Goal: Task Accomplishment & Management: Manage account settings

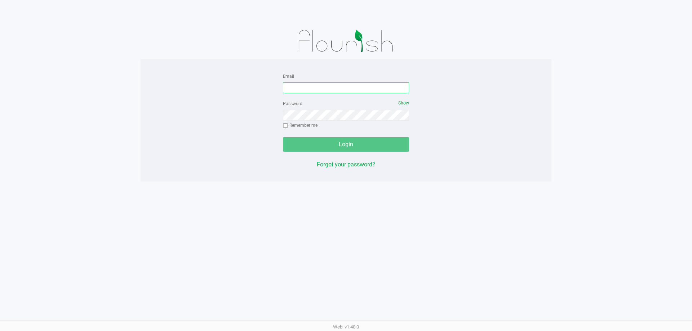
click at [318, 84] on input "Email" at bounding box center [346, 88] width 126 height 11
type input "[EMAIL_ADDRESS][DOMAIN_NAME]"
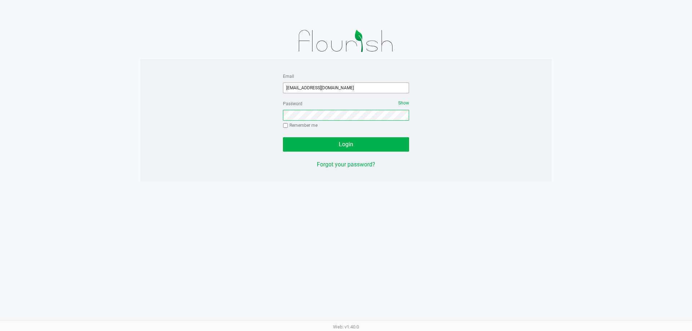
click at [283, 137] on button "Login" at bounding box center [346, 144] width 126 height 14
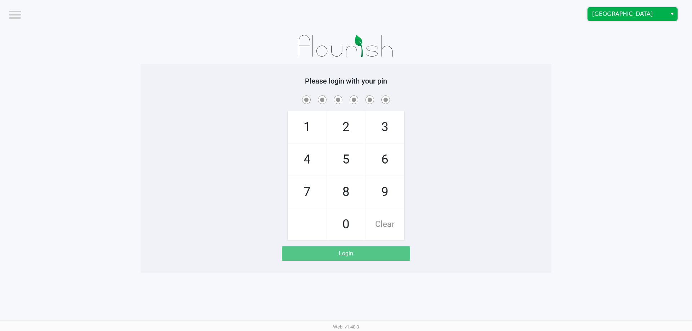
click at [629, 16] on span "Boynton Beach WC" at bounding box center [627, 14] width 70 height 9
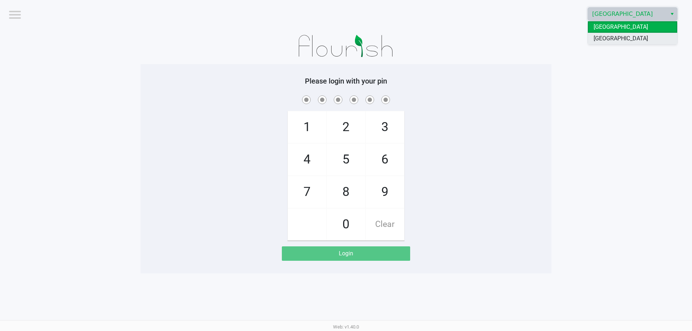
click at [623, 38] on span "[GEOGRAPHIC_DATA]" at bounding box center [621, 38] width 54 height 9
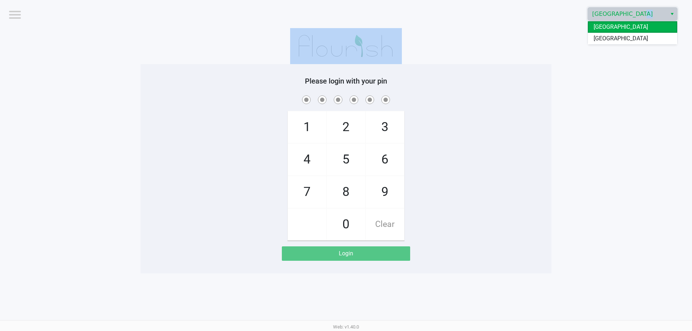
click at [623, 58] on app-pos-login-wrapper "Logout Boynton Beach WC Please login with your pin 1 4 7 2 5 8 0 3 6 9 Clear Lo…" at bounding box center [346, 137] width 692 height 274
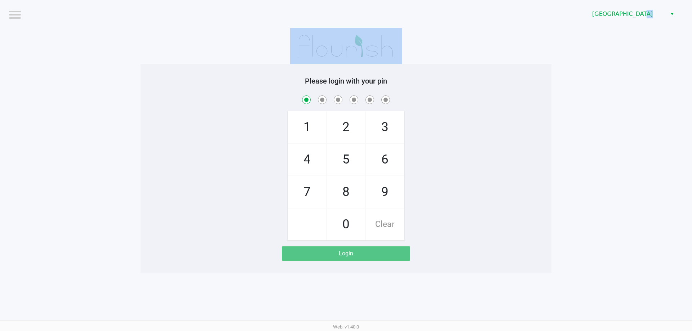
checkbox input "true"
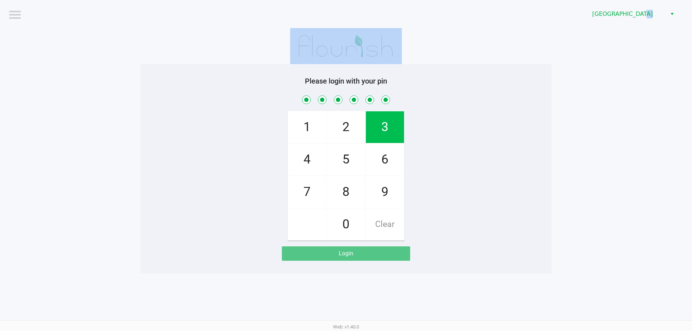
checkbox input "true"
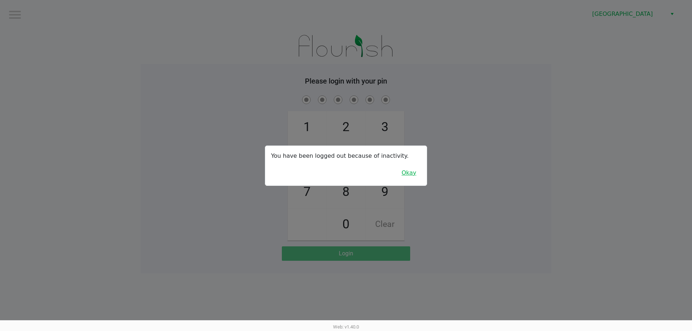
click at [406, 173] on button "Okay" at bounding box center [409, 173] width 24 height 14
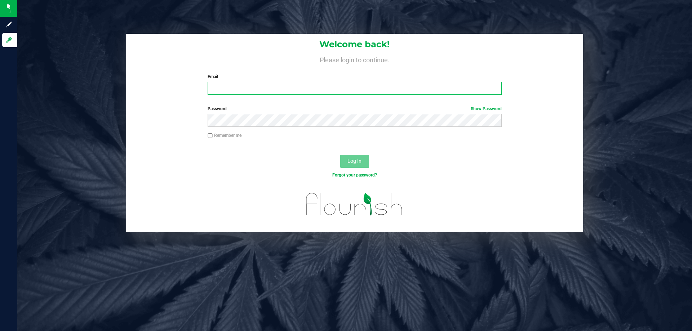
click at [260, 93] on input "Email" at bounding box center [355, 88] width 294 height 13
type input "[EMAIL_ADDRESS][DOMAIN_NAME]"
click at [340, 155] on button "Log In" at bounding box center [354, 161] width 29 height 13
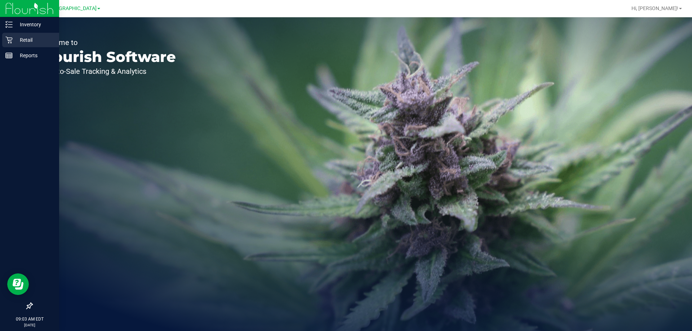
click at [25, 37] on p "Retail" at bounding box center [34, 40] width 43 height 9
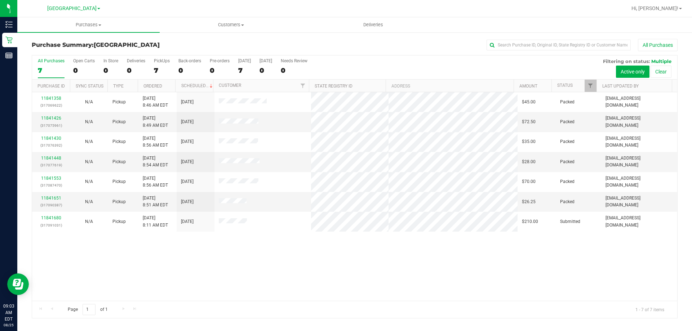
click at [500, 263] on div "11841358 (317069622) N/A Pickup [DATE] 8:46 AM EDT 8/25/2025 $45.00 Packed [EMA…" at bounding box center [354, 196] width 645 height 209
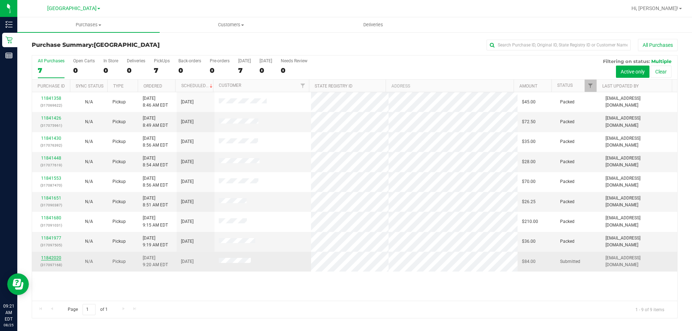
click at [55, 260] on link "11842020" at bounding box center [51, 258] width 20 height 5
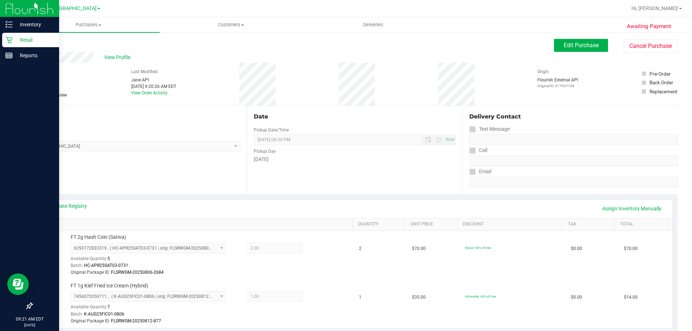
click at [17, 40] on p "Retail" at bounding box center [34, 40] width 43 height 9
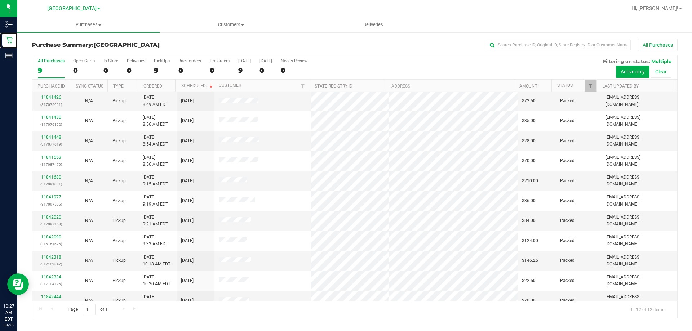
scroll to position [31, 0]
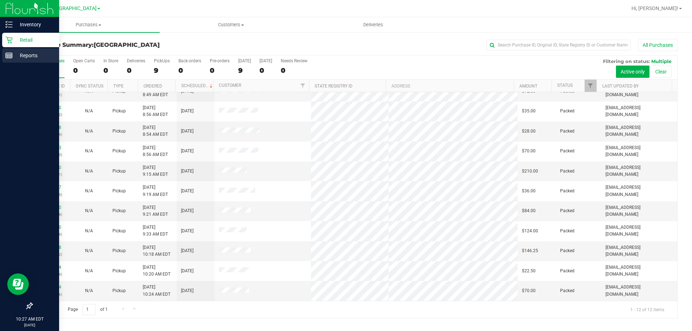
click at [14, 52] on p "Reports" at bounding box center [34, 55] width 43 height 9
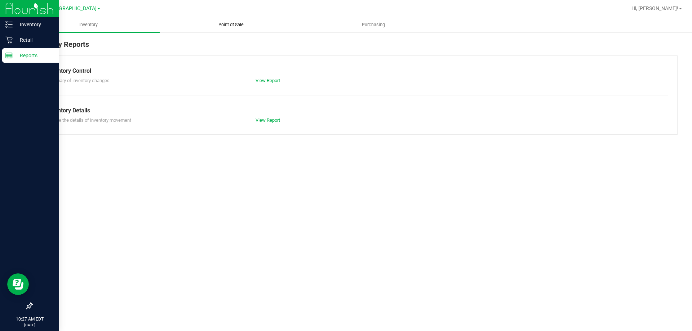
click at [242, 29] on uib-tab-heading "Point of Sale" at bounding box center [231, 25] width 142 height 14
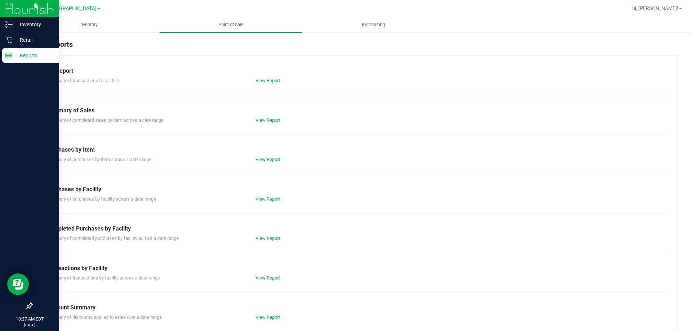
click at [264, 235] on div "View Report" at bounding box center [302, 238] width 105 height 7
click at [264, 238] on link "View Report" at bounding box center [268, 238] width 25 height 5
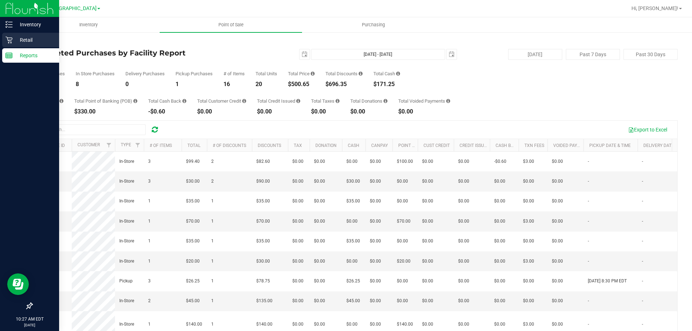
click at [16, 37] on p "Retail" at bounding box center [34, 40] width 43 height 9
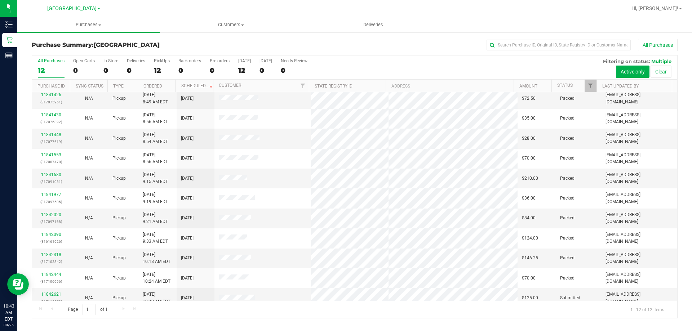
scroll to position [31, 0]
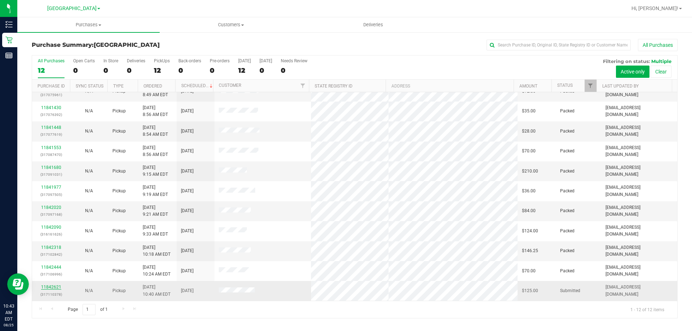
click at [56, 288] on link "11842621" at bounding box center [51, 287] width 20 height 5
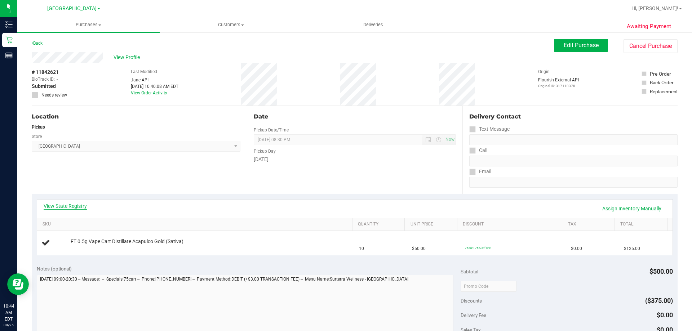
click at [70, 206] on link "View State Registry" at bounding box center [65, 206] width 43 height 7
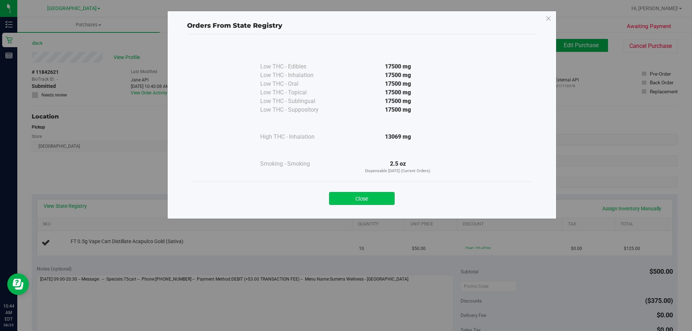
click at [358, 203] on button "Close" at bounding box center [362, 198] width 66 height 13
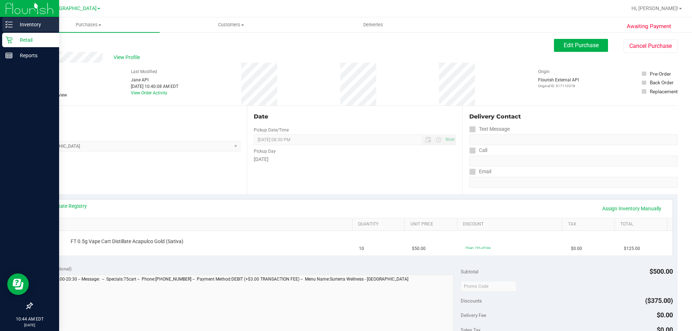
click at [27, 22] on p "Inventory" at bounding box center [34, 24] width 43 height 9
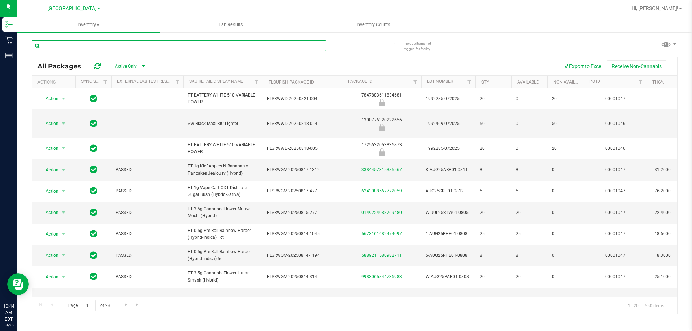
click at [115, 45] on input "text" at bounding box center [179, 45] width 295 height 11
click at [116, 45] on input "text" at bounding box center [179, 45] width 295 height 11
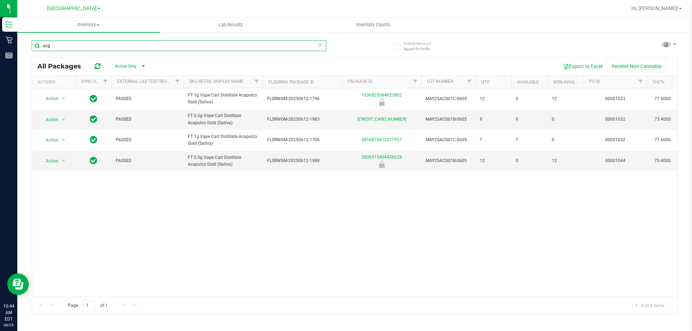
type input "acg"
click at [322, 47] on icon at bounding box center [320, 44] width 5 height 9
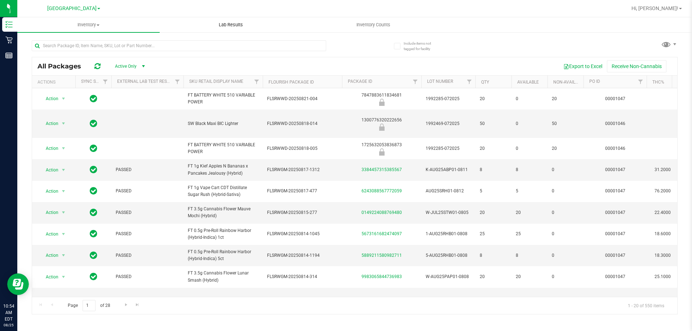
click at [227, 26] on span "Lab Results" at bounding box center [231, 25] width 44 height 6
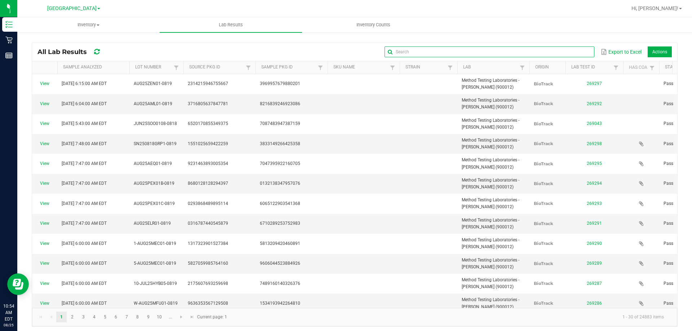
click at [574, 55] on input "text" at bounding box center [490, 52] width 210 height 11
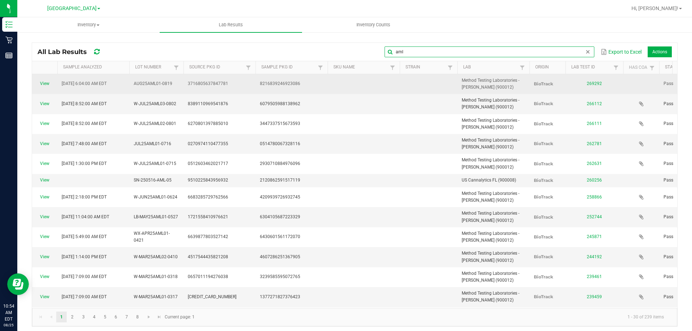
type input "aml"
drag, startPoint x: 132, startPoint y: 83, endPoint x: 170, endPoint y: 86, distance: 37.6
click at [176, 88] on td "AUG25AML01-0819" at bounding box center [156, 84] width 54 height 20
copy span "AUG25AML01-0819"
click at [42, 84] on link "View" at bounding box center [44, 83] width 9 height 5
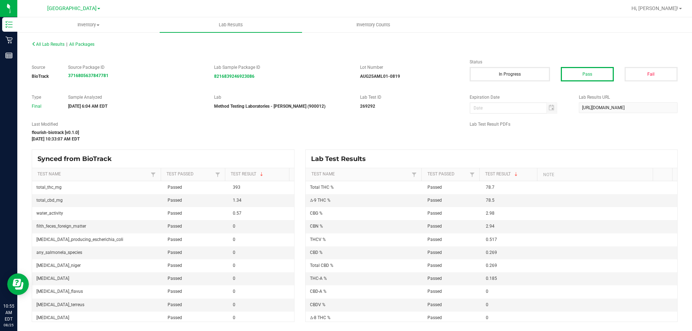
click at [692, 111] on div "All Lab Results | All Packages Source BioTrack Source Package ID 37168056378477…" at bounding box center [354, 181] width 675 height 298
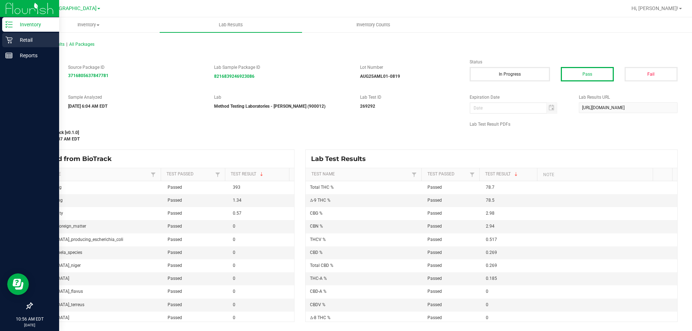
click at [21, 40] on p "Retail" at bounding box center [34, 40] width 43 height 9
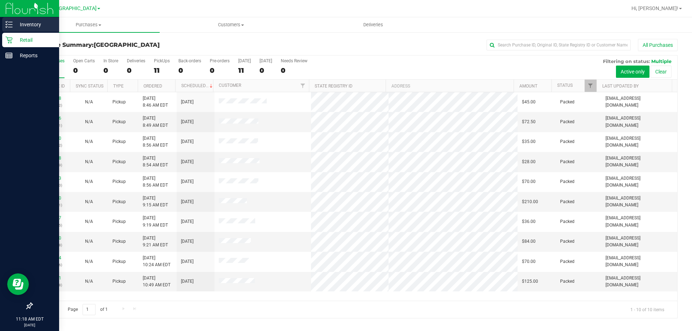
click at [6, 20] on div "Inventory" at bounding box center [30, 24] width 57 height 14
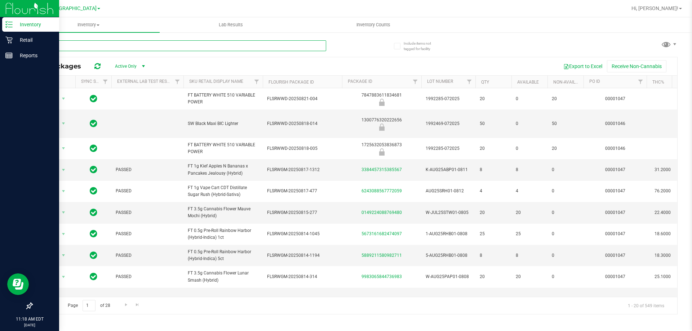
click at [183, 45] on input "text" at bounding box center [179, 45] width 295 height 11
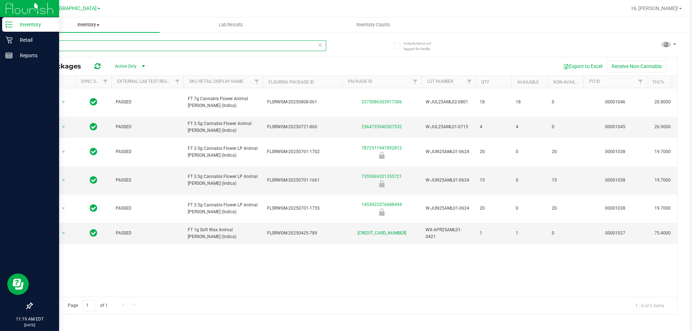
type input "aml"
click at [92, 23] on span "Inventory" at bounding box center [88, 25] width 142 height 6
click at [49, 50] on span "All inventory" at bounding box center [41, 52] width 49 height 6
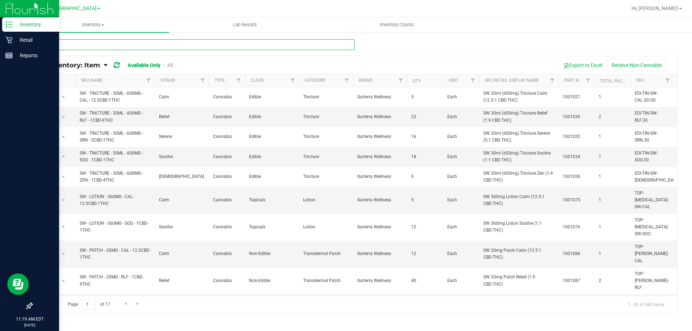
click at [116, 44] on input "text" at bounding box center [193, 44] width 323 height 11
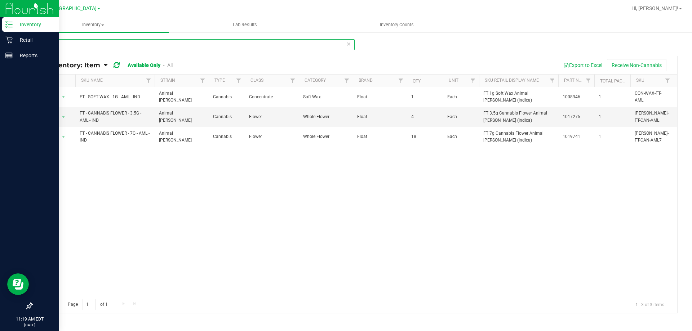
type input "aml"
click at [171, 65] on link "All" at bounding box center [169, 65] width 5 height 6
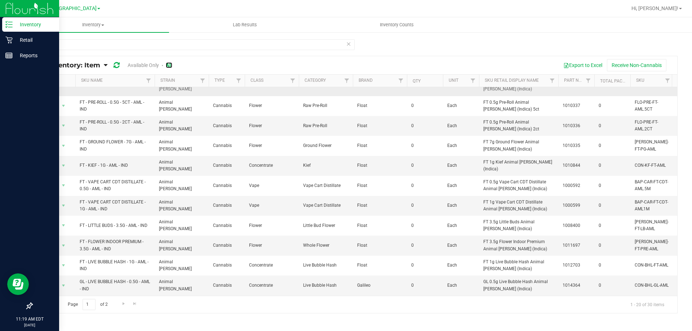
scroll to position [108, 0]
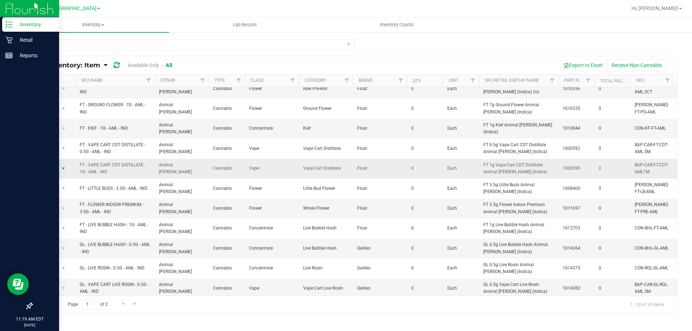
click at [64, 166] on span "select" at bounding box center [64, 169] width 6 height 6
click at [66, 168] on li "Global inventory" at bounding box center [60, 174] width 40 height 20
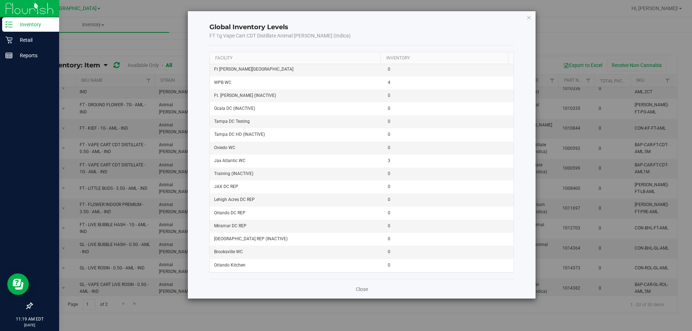
scroll to position [48, 0]
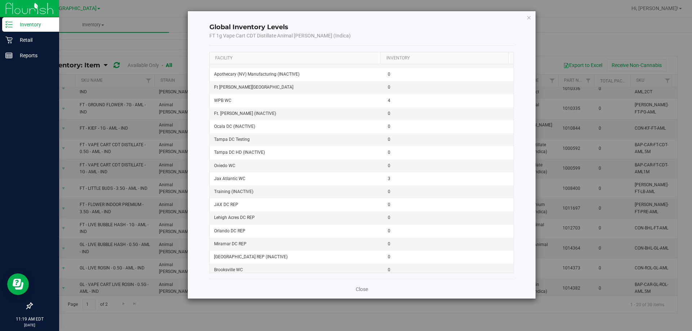
click at [371, 292] on div "Close" at bounding box center [362, 288] width 305 height 19
click at [365, 289] on link "Close" at bounding box center [362, 289] width 12 height 7
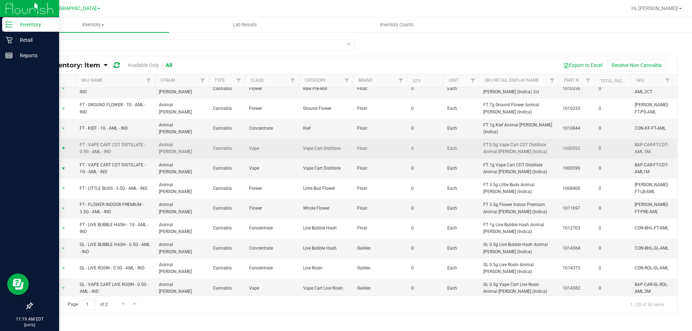
click at [59, 144] on span "select" at bounding box center [63, 149] width 9 height 10
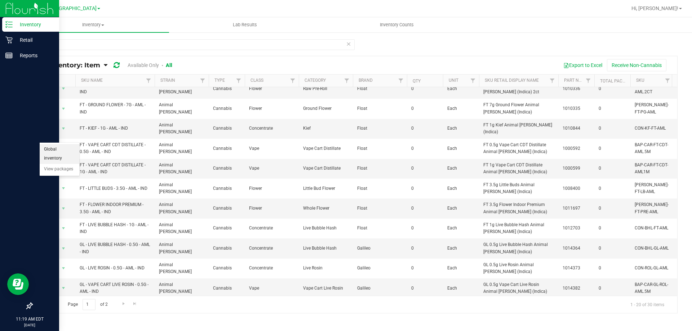
click at [66, 146] on li "Global inventory" at bounding box center [60, 154] width 40 height 20
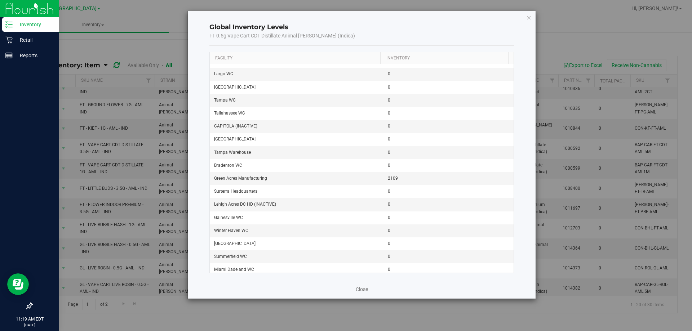
scroll to position [769, 0]
click at [365, 288] on link "Close" at bounding box center [362, 289] width 12 height 7
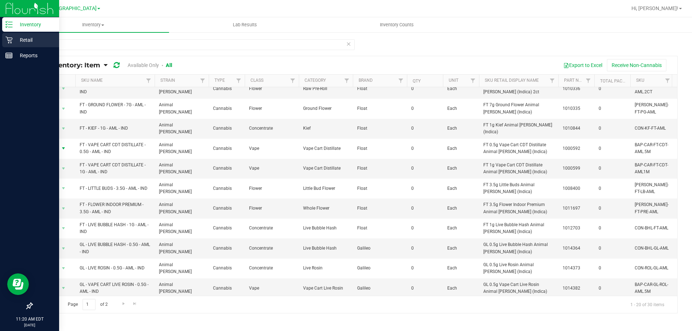
click at [24, 38] on p "Retail" at bounding box center [34, 40] width 43 height 9
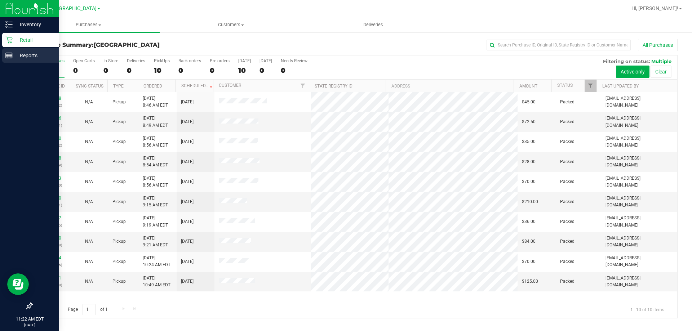
click at [20, 55] on p "Reports" at bounding box center [34, 55] width 43 height 9
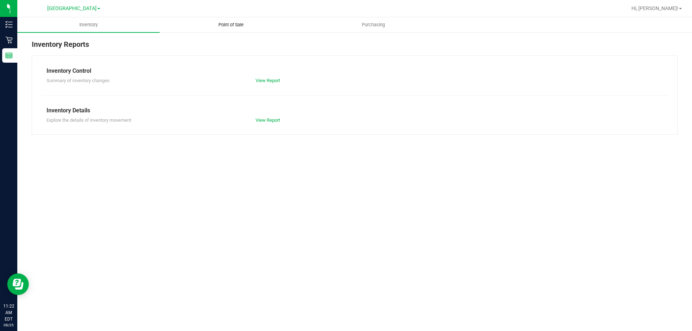
click at [225, 27] on span "Point of Sale" at bounding box center [231, 25] width 45 height 6
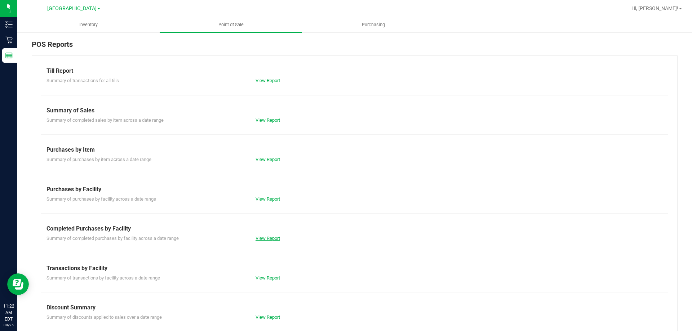
click at [277, 239] on link "View Report" at bounding box center [268, 238] width 25 height 5
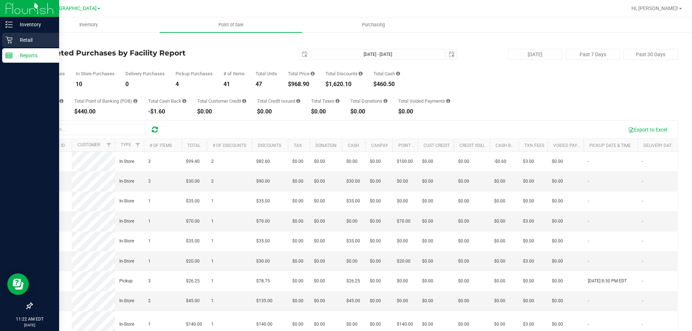
click at [20, 37] on p "Retail" at bounding box center [34, 40] width 43 height 9
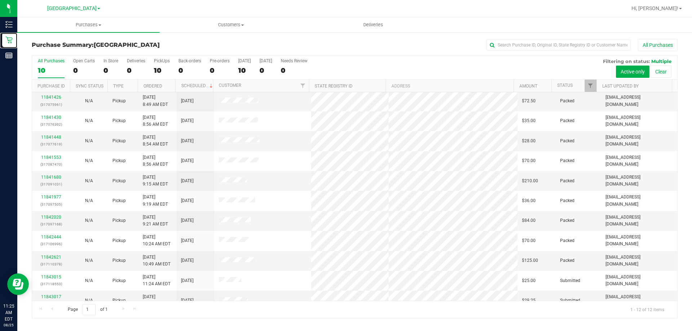
scroll to position [31, 0]
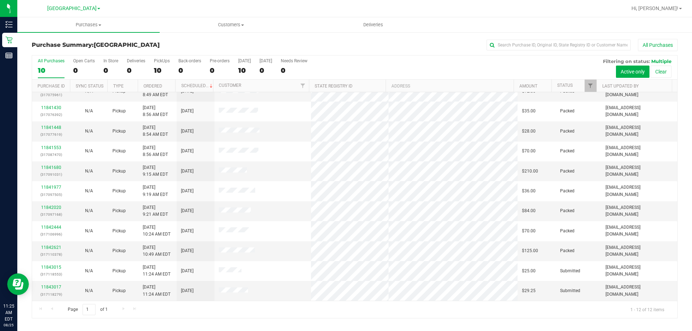
click at [238, 313] on div "Page 1 of 1 1 - 12 of 12 items" at bounding box center [354, 309] width 645 height 17
click at [57, 284] on td "11843017 (317118279)" at bounding box center [51, 290] width 38 height 19
click at [54, 287] on link "11843017" at bounding box center [51, 287] width 20 height 5
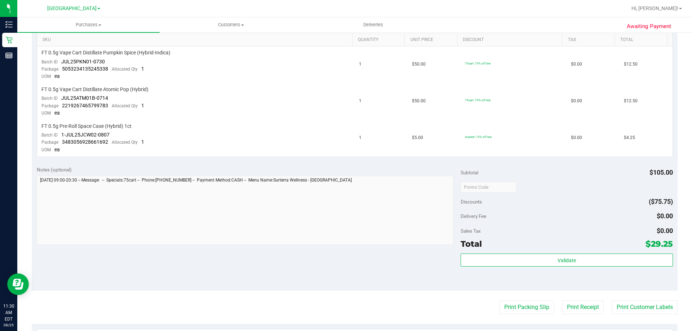
scroll to position [110, 0]
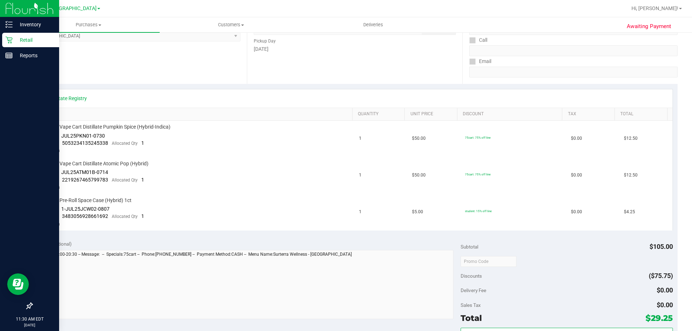
click at [10, 45] on div "Retail" at bounding box center [30, 40] width 57 height 14
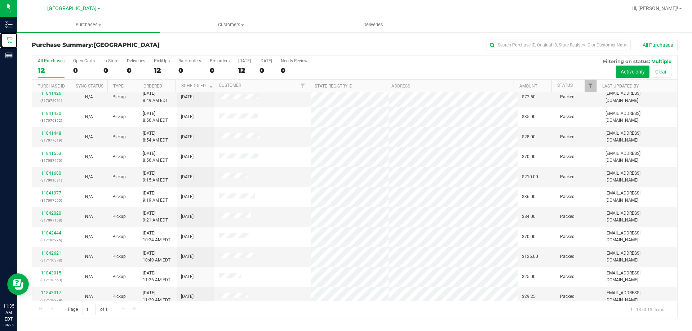
scroll to position [50, 0]
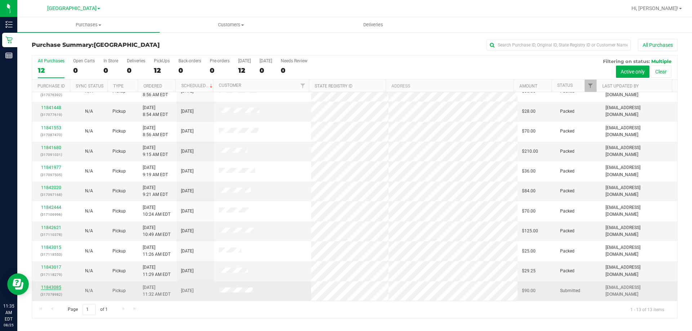
click at [55, 286] on link "11843085" at bounding box center [51, 287] width 20 height 5
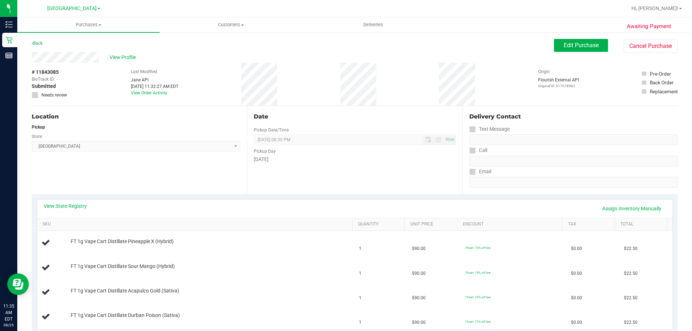
click at [67, 200] on div "View State Registry Assign Inventory Manually" at bounding box center [355, 209] width 636 height 18
click at [69, 203] on link "View State Registry" at bounding box center [65, 206] width 43 height 7
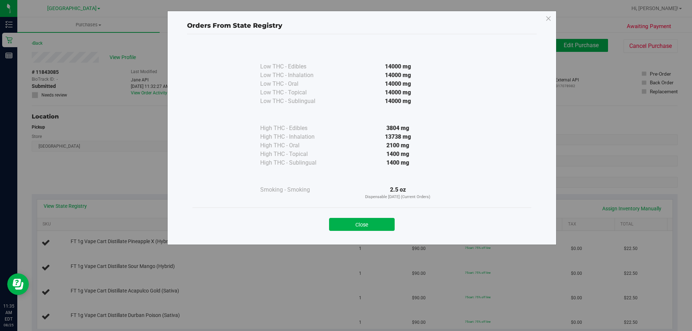
click at [362, 132] on div "3804 mg" at bounding box center [397, 128] width 131 height 9
click at [363, 225] on button "Close" at bounding box center [362, 224] width 66 height 13
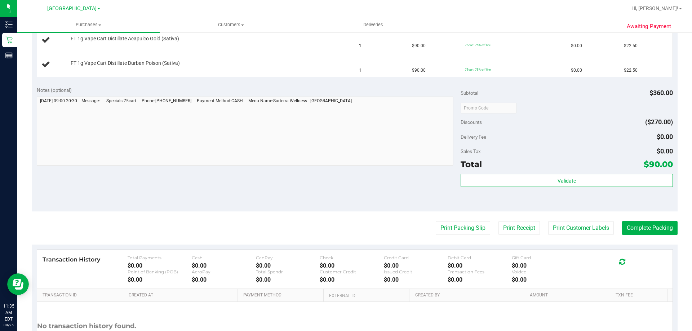
scroll to position [72, 0]
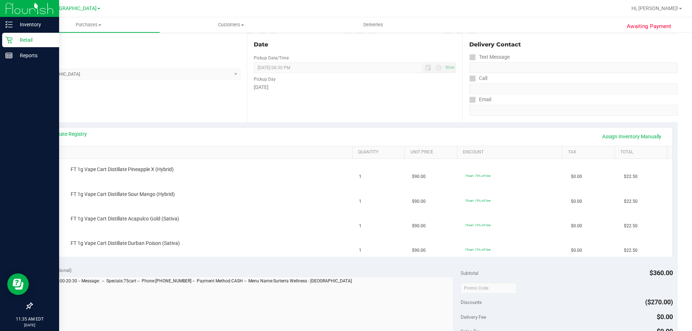
click at [6, 43] on icon at bounding box center [8, 39] width 7 height 7
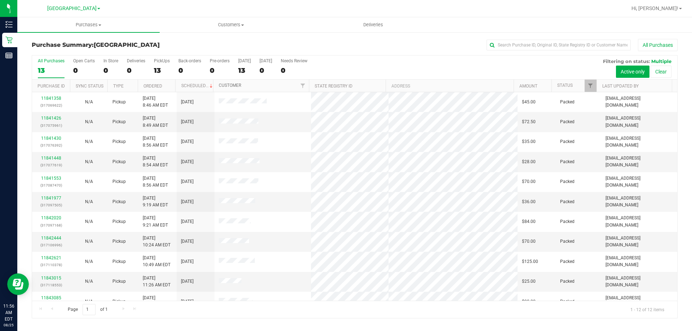
click at [226, 84] on link "Customer" at bounding box center [230, 85] width 22 height 5
click at [229, 84] on link "Customer" at bounding box center [234, 85] width 31 height 5
click at [227, 85] on link "Customer" at bounding box center [234, 85] width 31 height 5
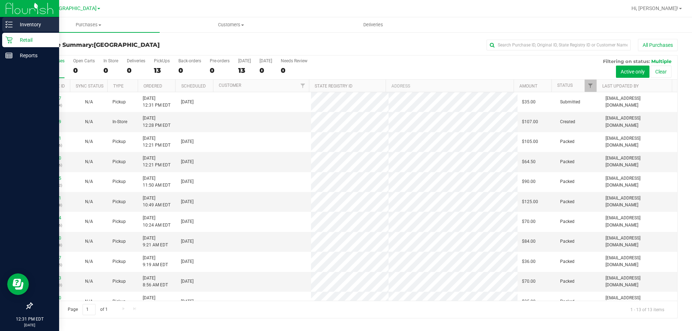
click at [35, 25] on p "Inventory" at bounding box center [34, 24] width 43 height 9
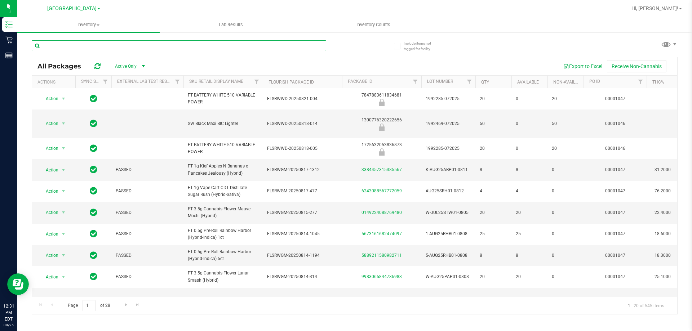
drag, startPoint x: 38, startPoint y: 24, endPoint x: 108, endPoint y: 45, distance: 73.4
click at [108, 45] on input "text" at bounding box center [179, 45] width 295 height 11
click at [109, 45] on input "text" at bounding box center [179, 45] width 295 height 11
type input "t17"
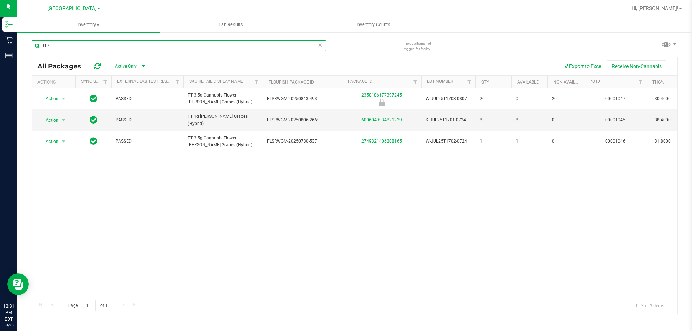
click at [114, 43] on input "t17" at bounding box center [179, 45] width 295 height 11
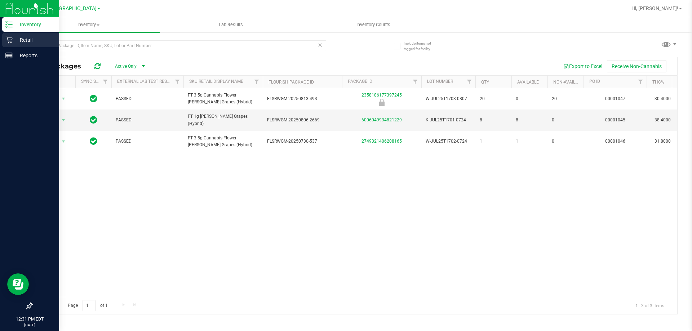
click at [15, 40] on p "Retail" at bounding box center [34, 40] width 43 height 9
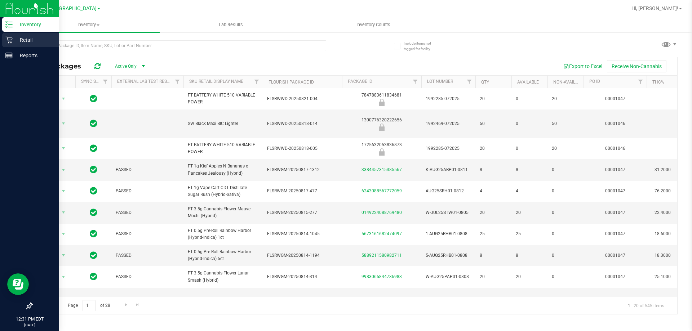
click at [10, 40] on icon at bounding box center [8, 40] width 7 height 7
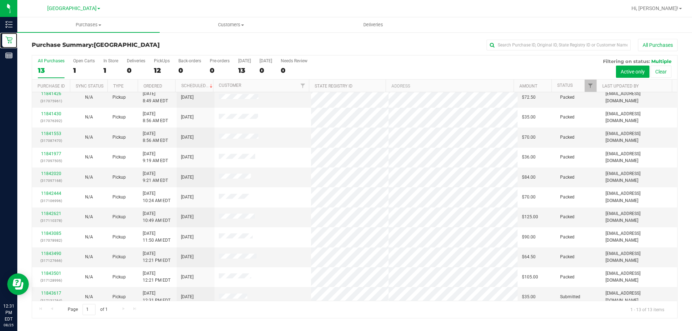
scroll to position [50, 0]
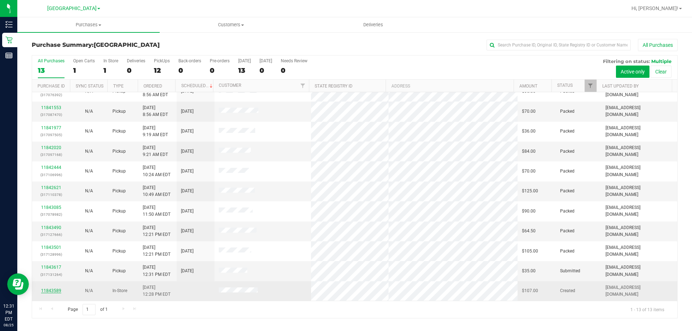
click at [56, 289] on link "11843589" at bounding box center [51, 290] width 20 height 5
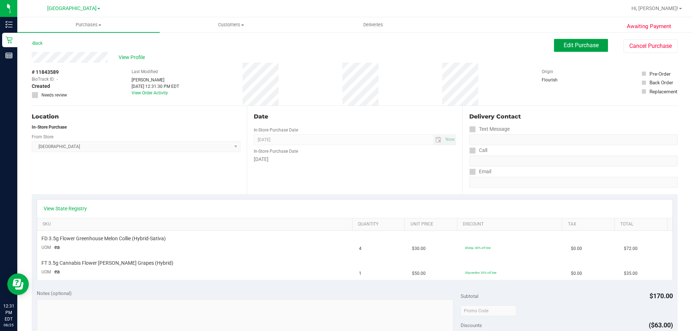
click at [583, 45] on span "Edit Purchase" at bounding box center [581, 45] width 35 height 7
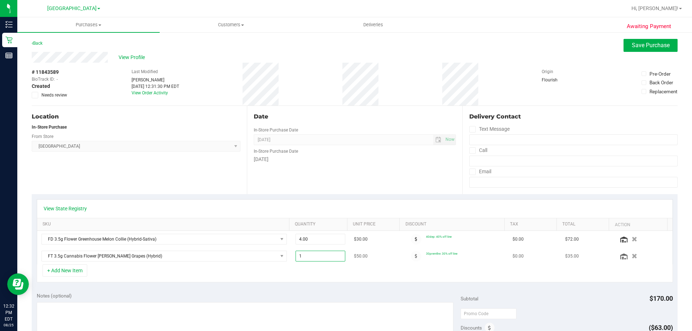
click at [314, 251] on span "1.00 1" at bounding box center [321, 256] width 50 height 11
type input "2"
type input "2.00"
click at [292, 177] on div "Date In-Store Purchase Date [DATE] Now In-Store Purchase Date [DATE]" at bounding box center [354, 150] width 215 height 88
click at [640, 46] on span "Save Purchase" at bounding box center [651, 45] width 38 height 7
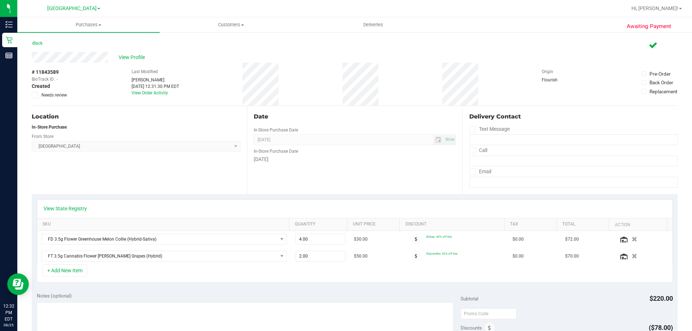
scroll to position [180, 0]
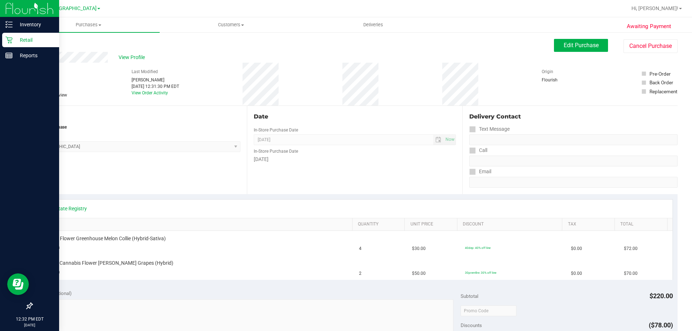
click at [9, 41] on icon at bounding box center [8, 39] width 7 height 7
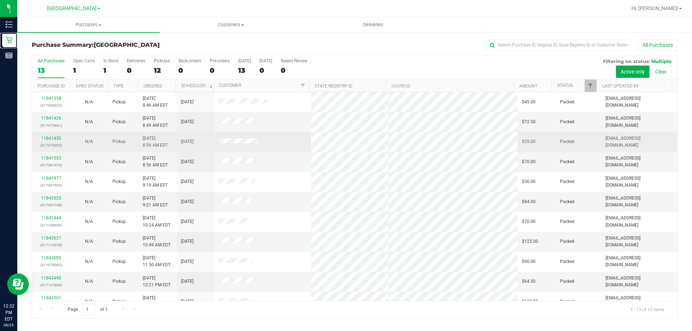
scroll to position [50, 0]
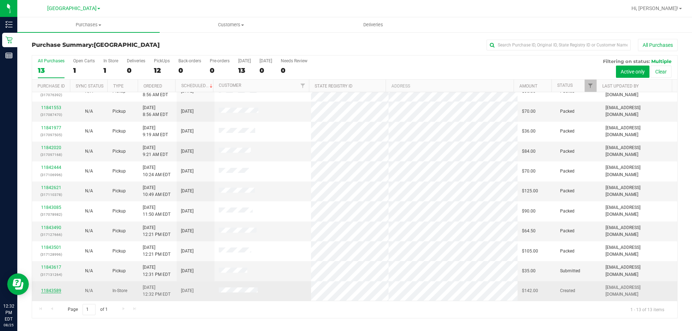
click at [53, 291] on link "11843589" at bounding box center [51, 290] width 20 height 5
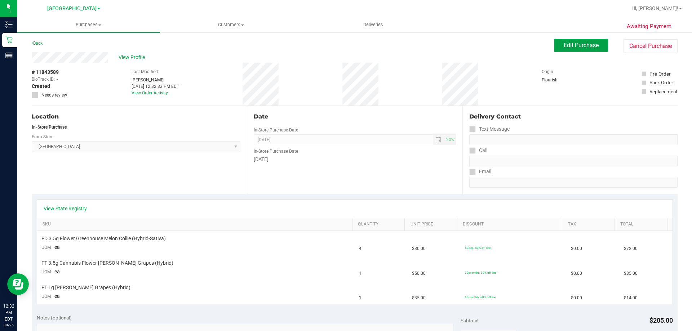
click at [569, 43] on span "Edit Purchase" at bounding box center [581, 45] width 35 height 7
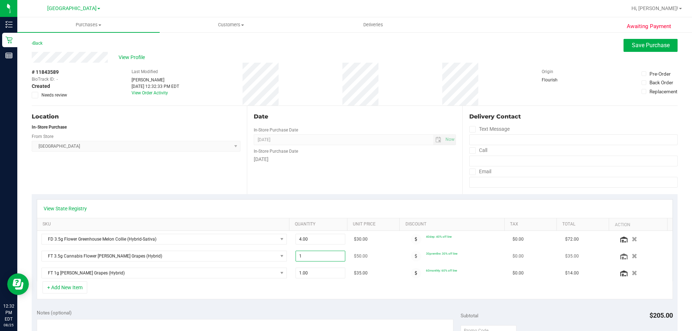
click at [320, 259] on span "1.00 1" at bounding box center [321, 256] width 50 height 11
type input "2"
type input "2.00"
click at [362, 181] on div "Date In-Store Purchase Date [DATE] Now In-Store Purchase Date [DATE]" at bounding box center [354, 150] width 215 height 88
click at [642, 45] on span "Save Purchase" at bounding box center [651, 45] width 38 height 7
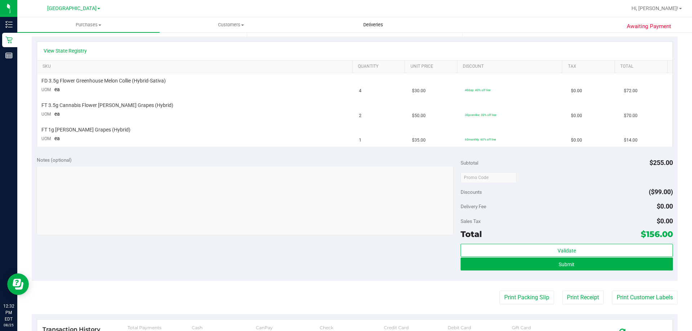
scroll to position [72, 0]
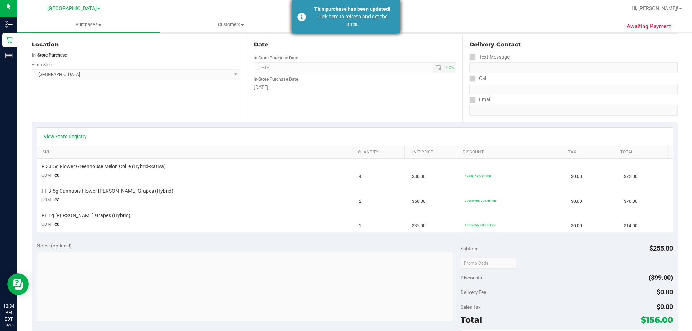
click at [384, 25] on div "Click here to refresh and get the latest." at bounding box center [352, 20] width 85 height 15
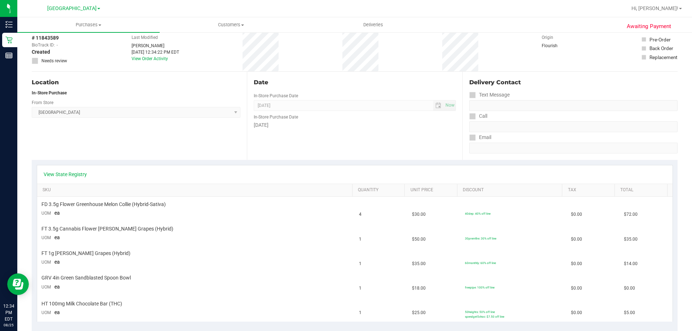
scroll to position [0, 0]
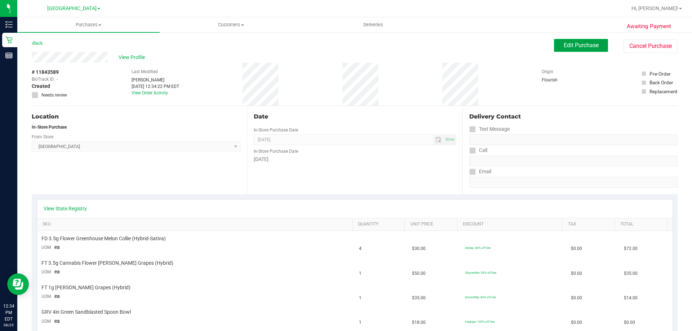
click at [575, 44] on span "Edit Purchase" at bounding box center [581, 45] width 35 height 7
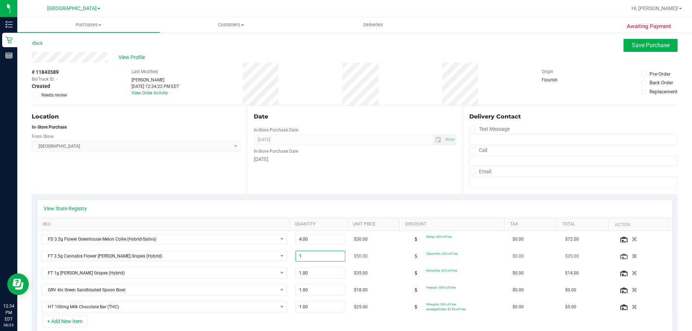
click at [332, 252] on span "1.00 1" at bounding box center [321, 256] width 50 height 11
type input "2"
type input "2.00"
click at [372, 165] on div "Date In-Store Purchase Date [DATE] Now In-Store Purchase Date [DATE]" at bounding box center [354, 150] width 215 height 88
click at [643, 48] on span "Save Purchase" at bounding box center [651, 45] width 38 height 7
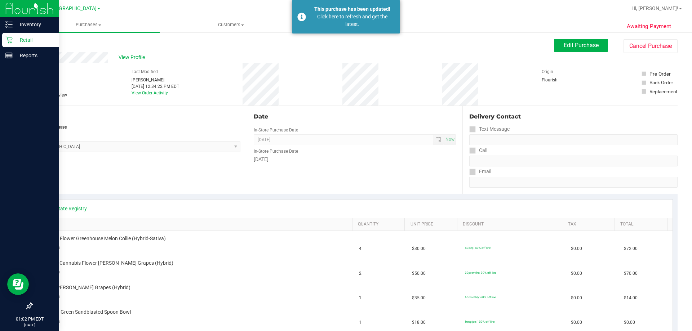
click at [14, 40] on p "Retail" at bounding box center [34, 40] width 43 height 9
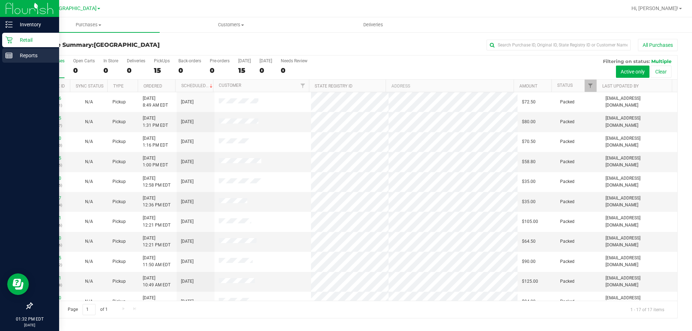
click at [20, 54] on p "Reports" at bounding box center [34, 55] width 43 height 9
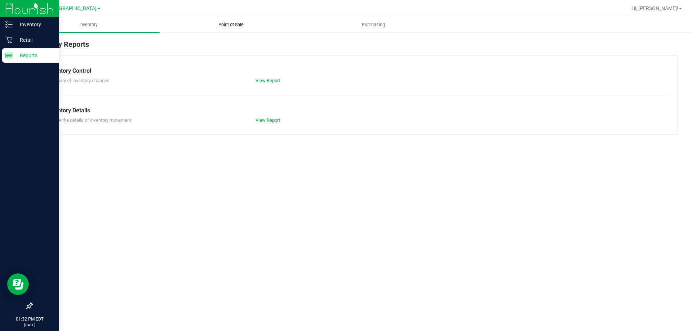
click at [226, 22] on span "Point of Sale" at bounding box center [231, 25] width 45 height 6
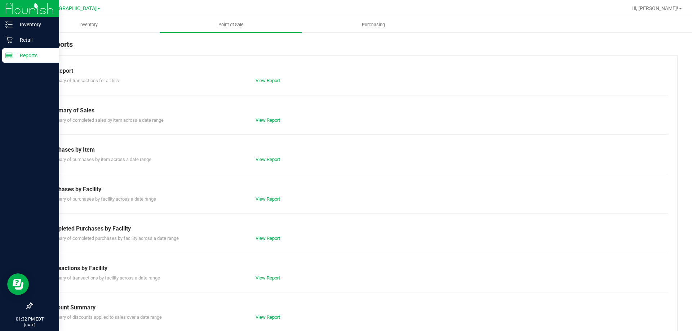
click at [266, 241] on div "View Report" at bounding box center [302, 238] width 105 height 7
click at [268, 240] on link "View Report" at bounding box center [268, 238] width 25 height 5
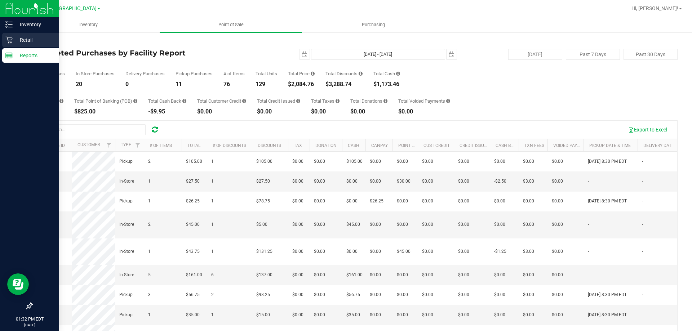
click at [13, 38] on p "Retail" at bounding box center [34, 40] width 43 height 9
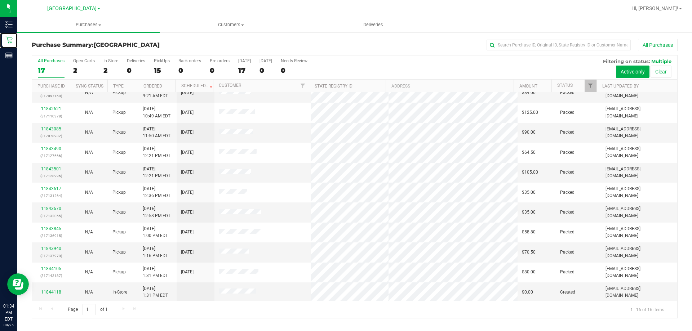
scroll to position [111, 0]
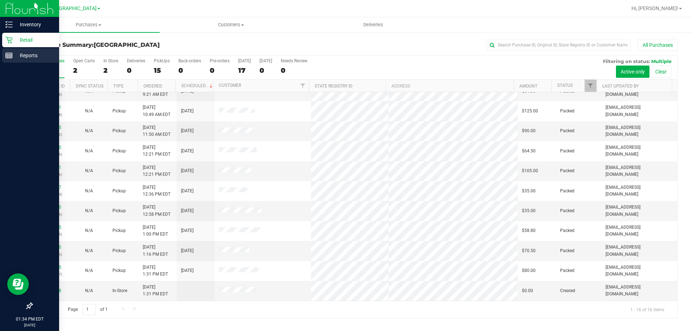
click at [13, 57] on p "Reports" at bounding box center [34, 55] width 43 height 9
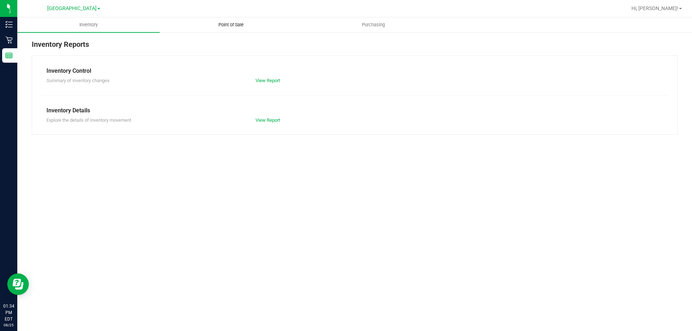
click at [228, 26] on span "Point of Sale" at bounding box center [231, 25] width 45 height 6
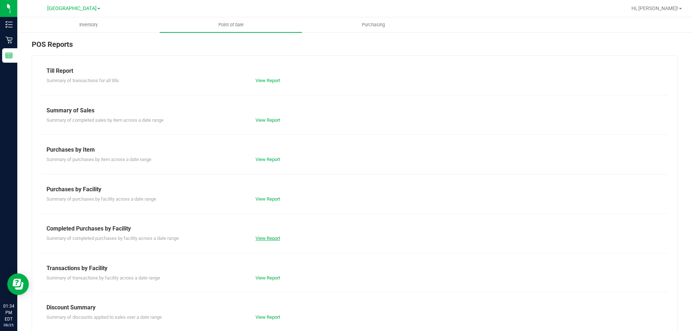
click at [262, 238] on link "View Report" at bounding box center [268, 238] width 25 height 5
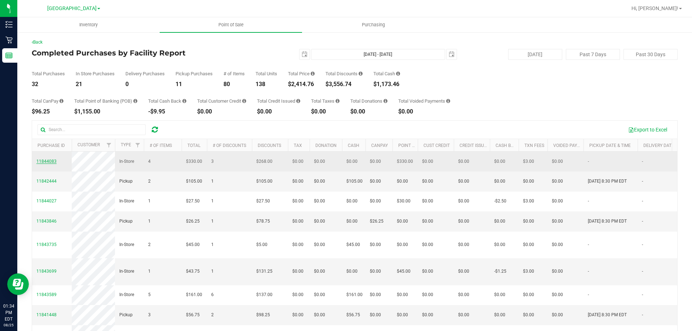
click at [48, 164] on span "11844083" at bounding box center [46, 161] width 20 height 5
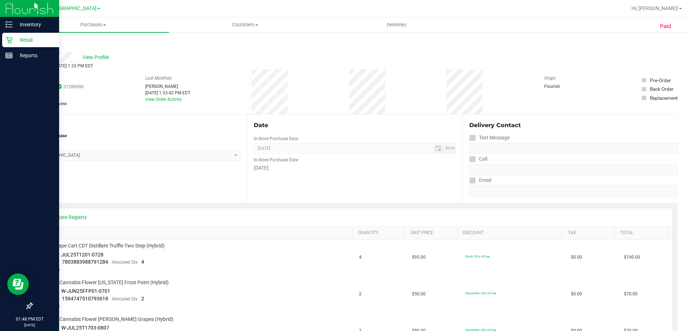
click at [16, 39] on p "Retail" at bounding box center [34, 40] width 43 height 9
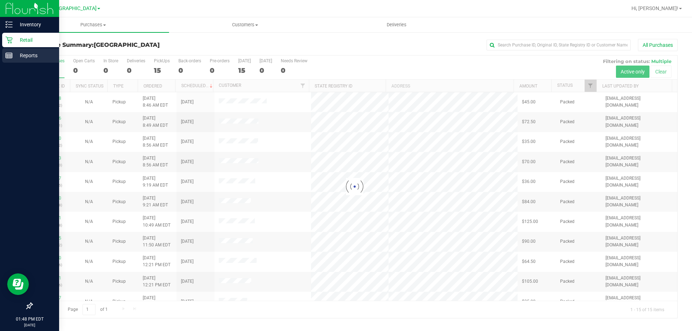
click at [23, 57] on p "Reports" at bounding box center [34, 55] width 43 height 9
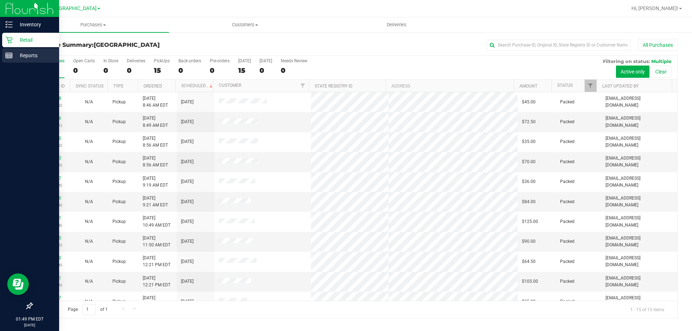
click at [5, 52] on icon at bounding box center [8, 55] width 7 height 7
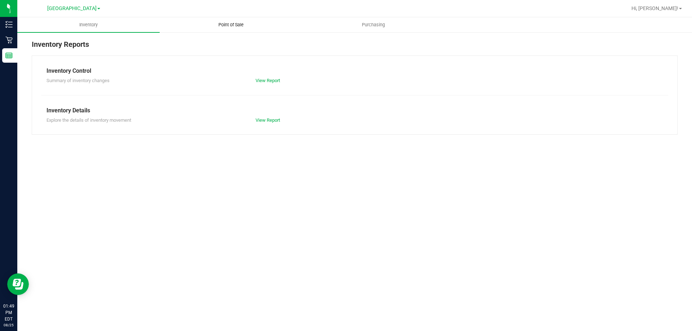
click at [226, 24] on span "Point of Sale" at bounding box center [231, 25] width 45 height 6
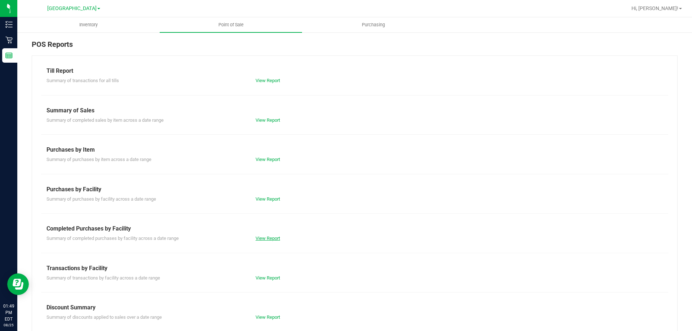
click at [264, 241] on link "View Report" at bounding box center [268, 238] width 25 height 5
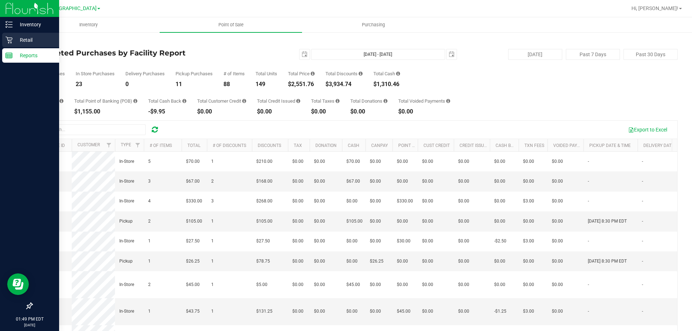
click at [14, 36] on p "Retail" at bounding box center [34, 40] width 43 height 9
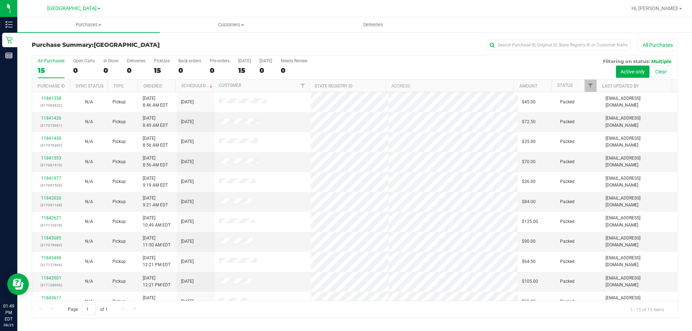
click at [264, 316] on div "Page 1 of 1 1 - 15 of 15 items" at bounding box center [354, 309] width 645 height 17
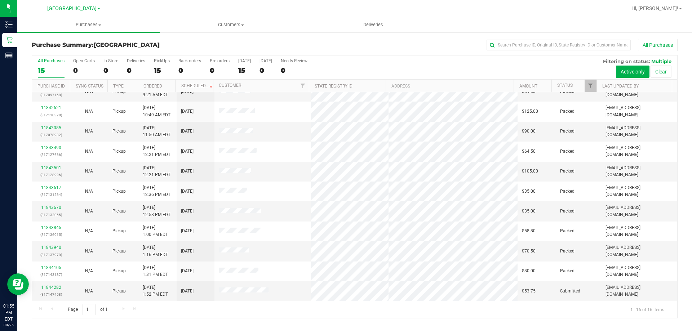
scroll to position [111, 0]
click at [45, 287] on link "11844282" at bounding box center [51, 287] width 20 height 5
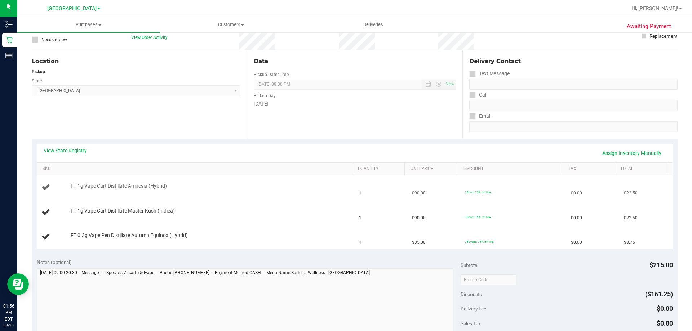
scroll to position [72, 0]
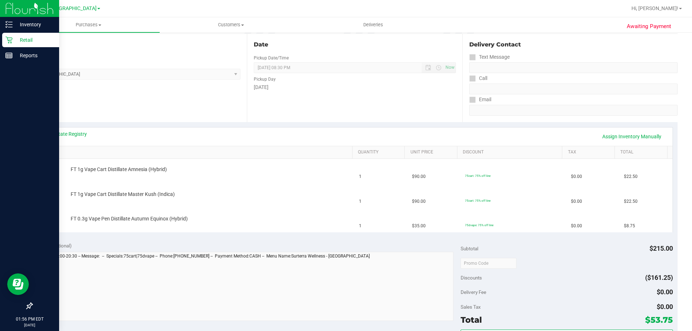
click at [15, 40] on p "Retail" at bounding box center [34, 40] width 43 height 9
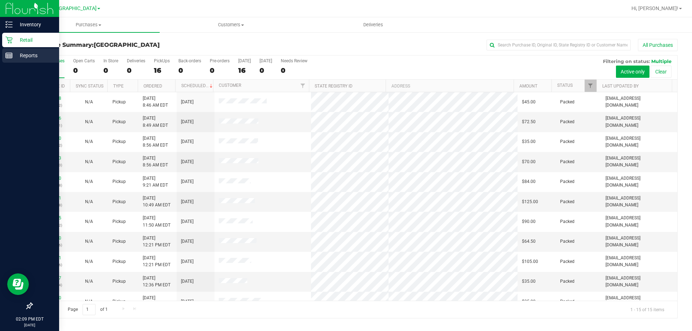
click at [31, 54] on p "Reports" at bounding box center [34, 55] width 43 height 9
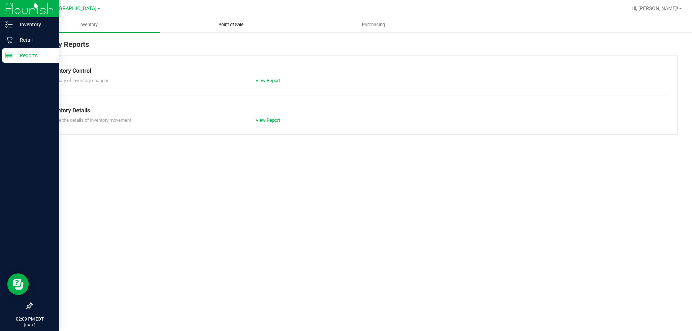
click at [230, 24] on span "Point of Sale" at bounding box center [231, 25] width 45 height 6
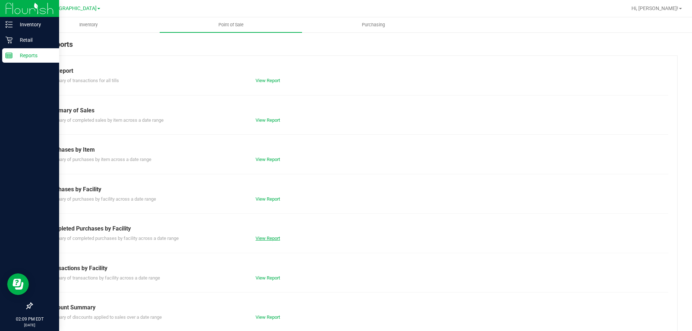
click at [269, 236] on link "View Report" at bounding box center [268, 238] width 25 height 5
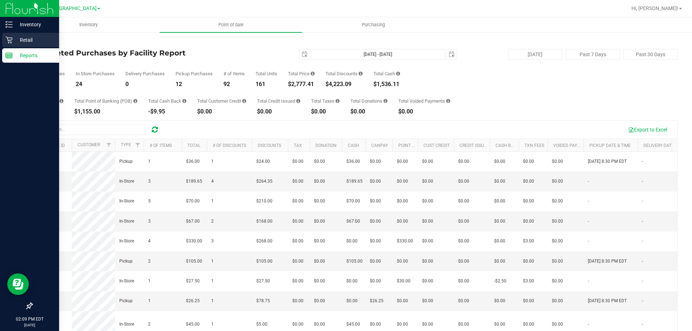
click at [25, 37] on p "Retail" at bounding box center [34, 40] width 43 height 9
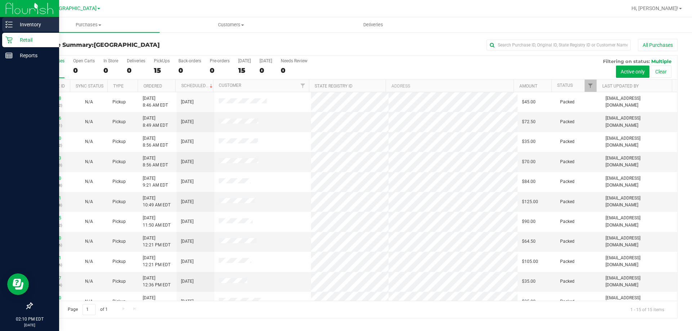
click at [24, 25] on p "Inventory" at bounding box center [34, 24] width 43 height 9
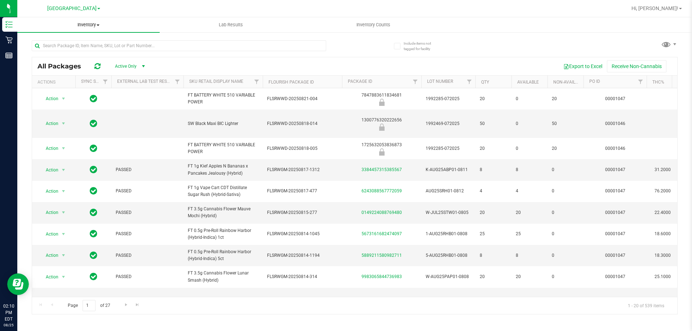
click at [98, 25] on span at bounding box center [98, 25] width 3 height 1
click at [56, 52] on span "All inventory" at bounding box center [41, 52] width 49 height 6
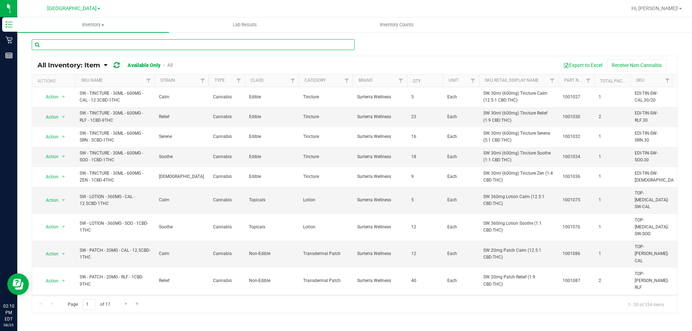
click at [109, 44] on input "text" at bounding box center [193, 44] width 323 height 11
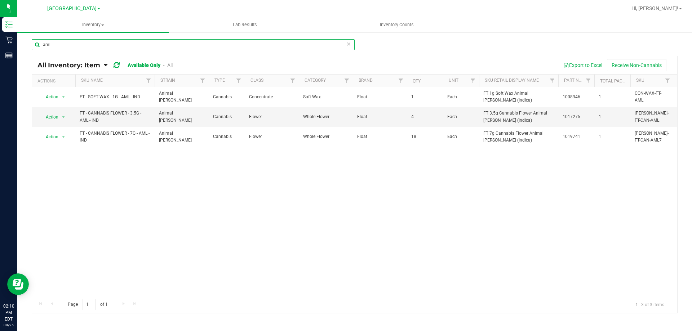
type input "aml"
click at [171, 64] on link "All" at bounding box center [169, 65] width 5 height 6
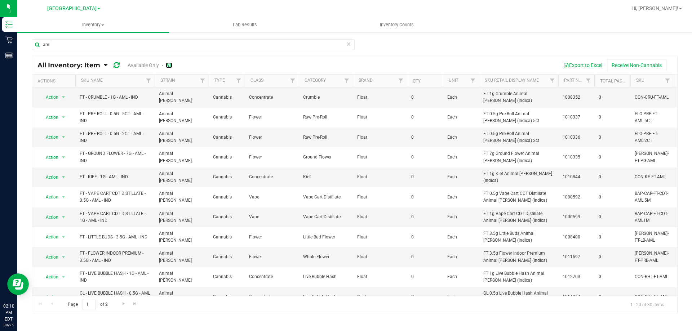
scroll to position [72, 0]
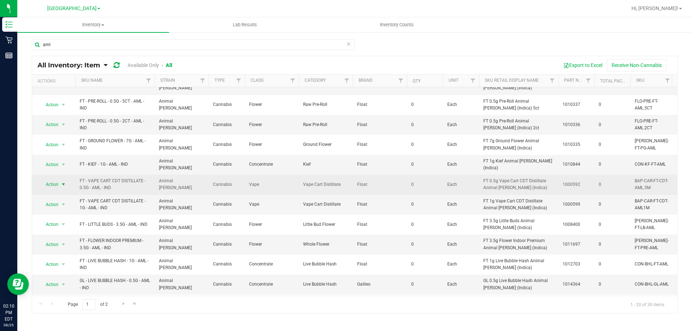
click at [66, 182] on span "select" at bounding box center [64, 185] width 6 height 6
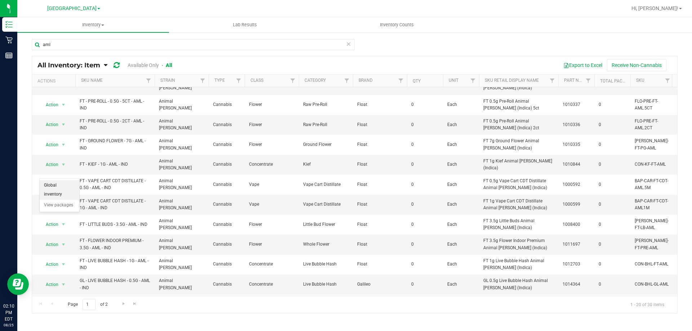
click at [65, 185] on li "Global inventory" at bounding box center [60, 190] width 40 height 20
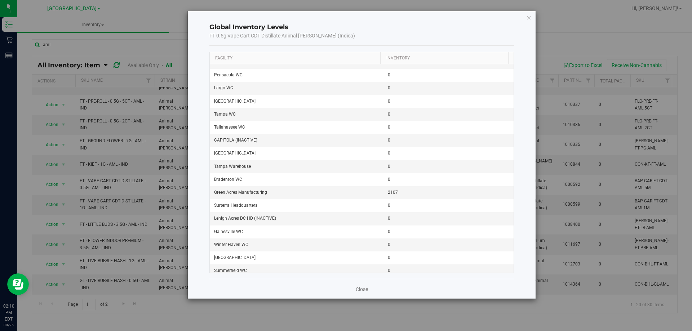
scroll to position [733, 0]
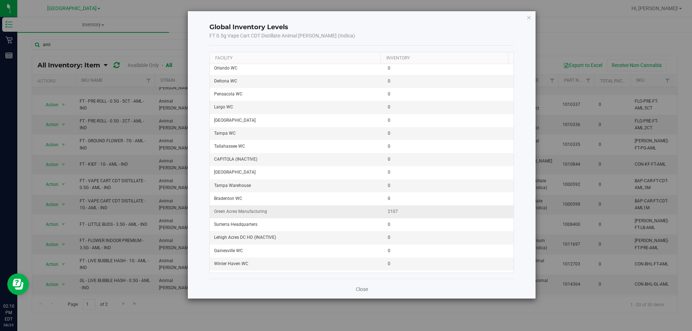
click at [390, 211] on span "2107" at bounding box center [393, 211] width 10 height 7
copy span "2107"
click at [360, 289] on link "Close" at bounding box center [362, 289] width 12 height 7
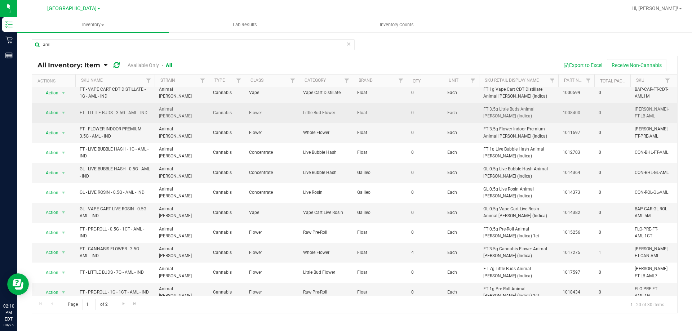
scroll to position [185, 0]
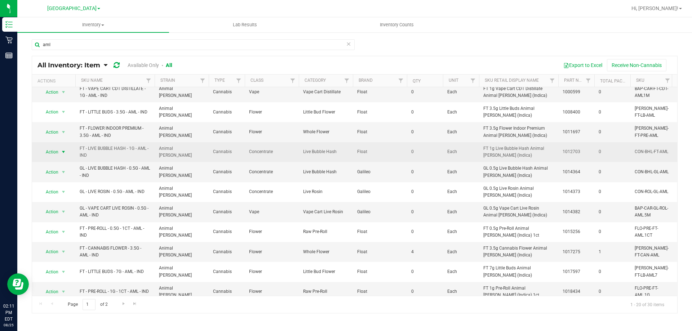
click at [65, 149] on span "select" at bounding box center [64, 152] width 6 height 6
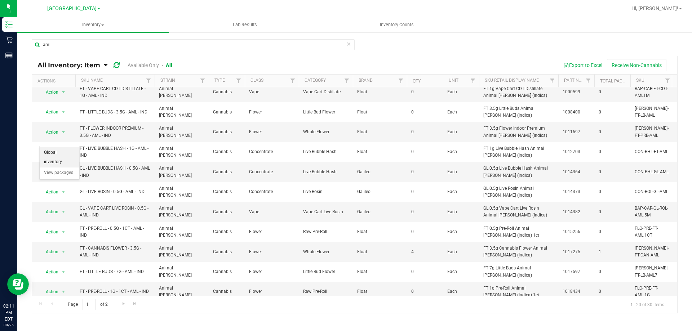
click at [66, 150] on li "Global inventory" at bounding box center [60, 157] width 40 height 20
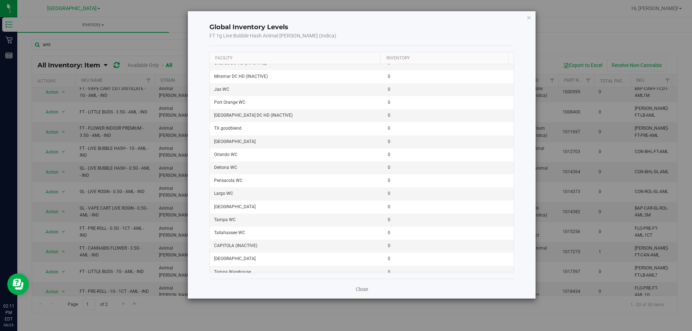
scroll to position [649, 0]
click at [367, 290] on link "Close" at bounding box center [362, 289] width 12 height 7
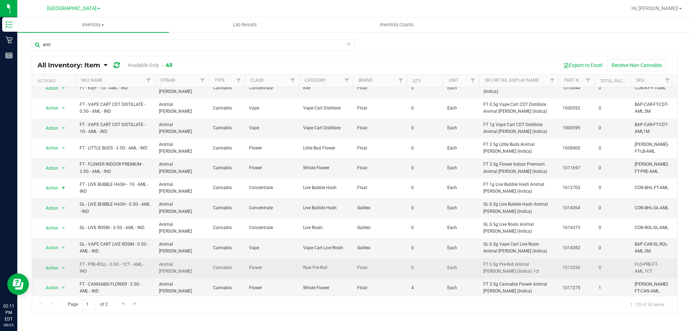
scroll to position [113, 0]
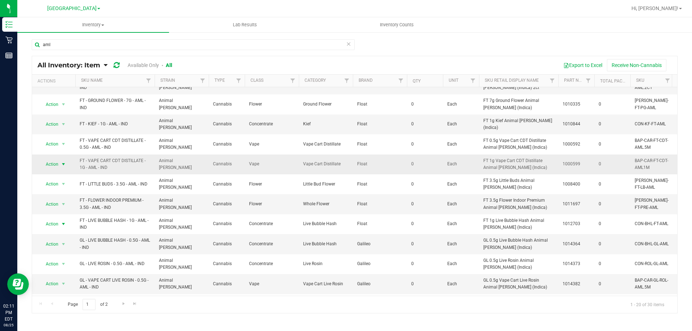
click at [63, 162] on span "select" at bounding box center [64, 165] width 6 height 6
click at [67, 165] on li "Global inventory" at bounding box center [60, 170] width 40 height 20
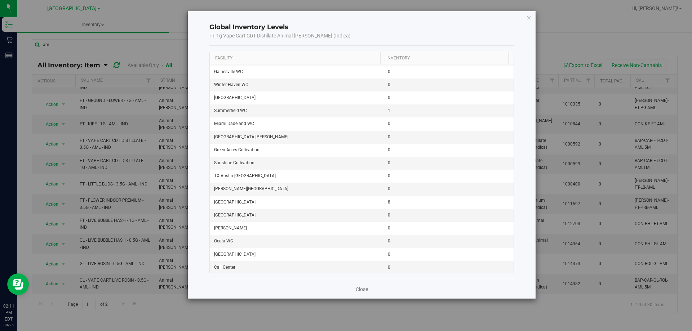
scroll to position [913, 0]
click at [362, 291] on link "Close" at bounding box center [362, 289] width 12 height 7
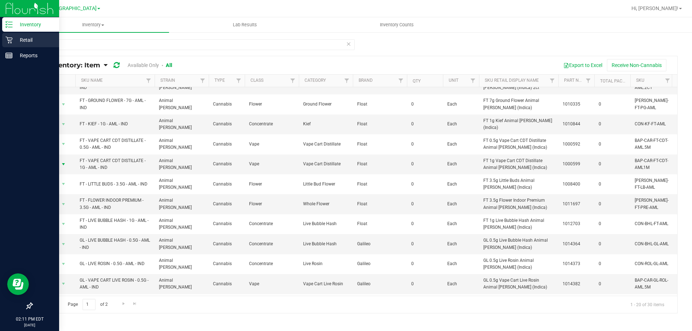
click at [12, 37] on icon at bounding box center [8, 39] width 7 height 7
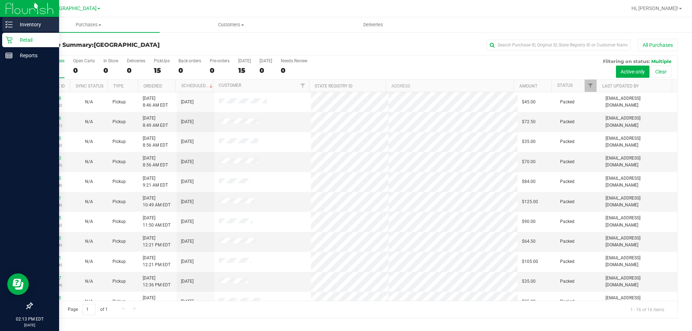
click at [13, 19] on div "Inventory" at bounding box center [30, 24] width 57 height 14
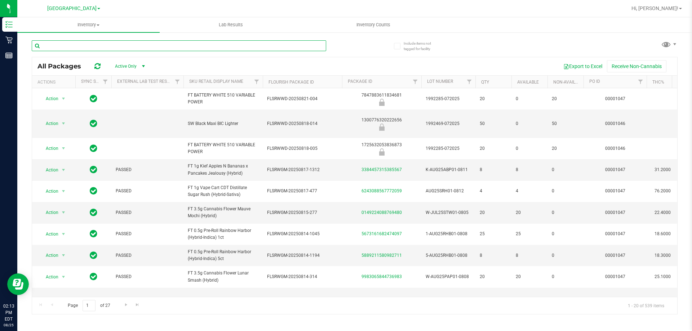
click at [127, 44] on input "text" at bounding box center [179, 45] width 295 height 11
click at [128, 44] on input "text" at bounding box center [179, 45] width 295 height 11
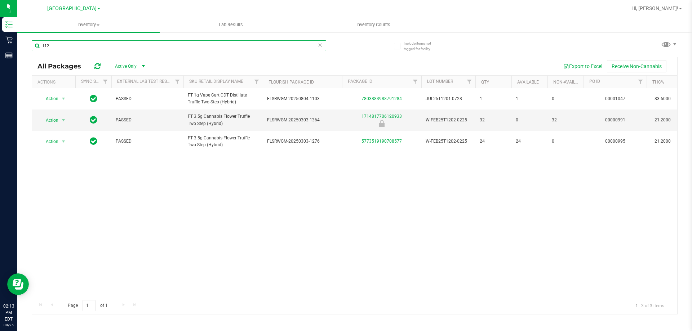
type input "t12"
click at [321, 43] on icon at bounding box center [320, 44] width 5 height 9
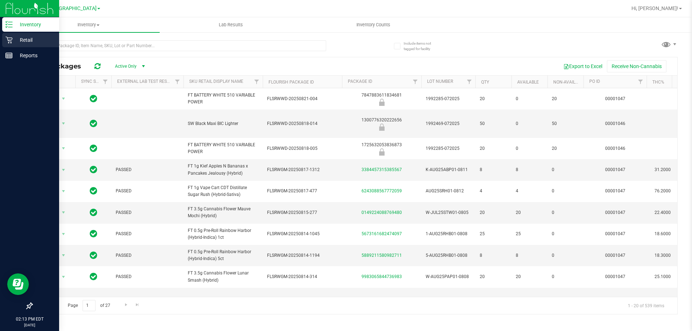
click at [17, 39] on p "Retail" at bounding box center [34, 40] width 43 height 9
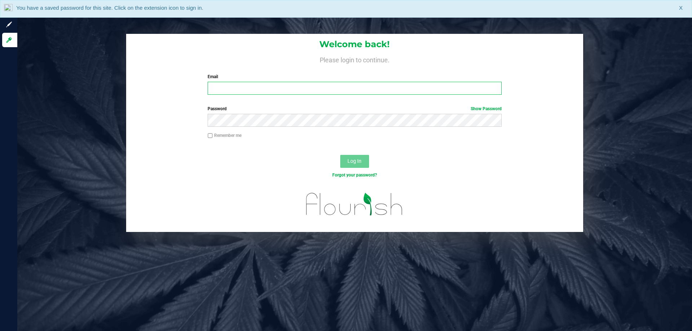
click at [242, 95] on input "Email" at bounding box center [355, 88] width 294 height 13
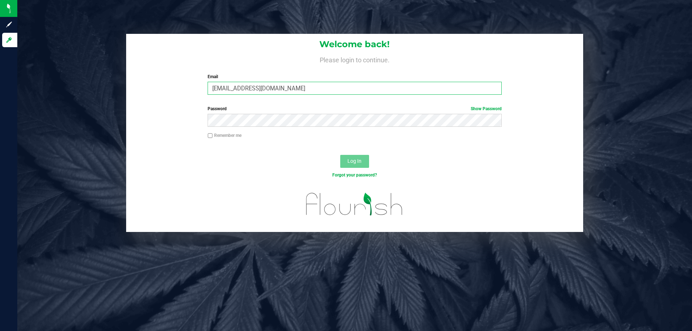
type input "[EMAIL_ADDRESS][DOMAIN_NAME]"
click at [340, 155] on button "Log In" at bounding box center [354, 161] width 29 height 13
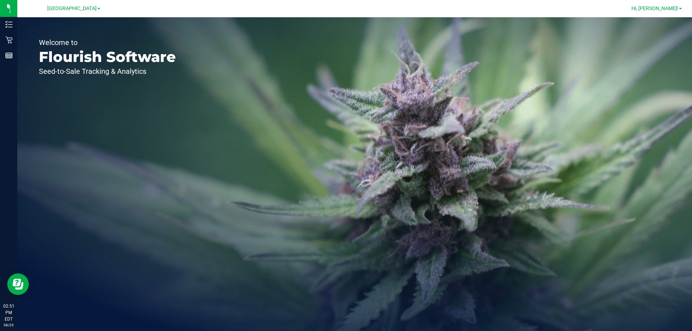
click at [666, 10] on span "Hi, [PERSON_NAME]!" at bounding box center [655, 8] width 47 height 6
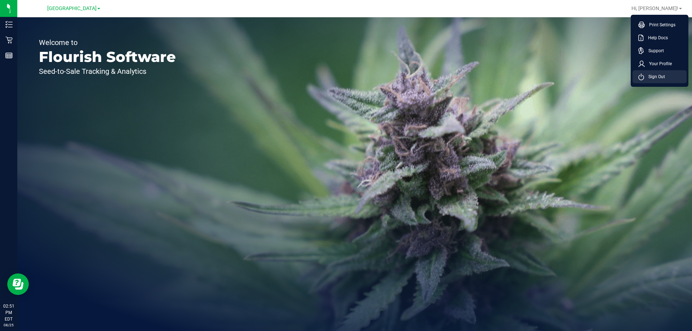
click at [646, 77] on span "Sign Out" at bounding box center [654, 76] width 21 height 7
